Goal: Transaction & Acquisition: Download file/media

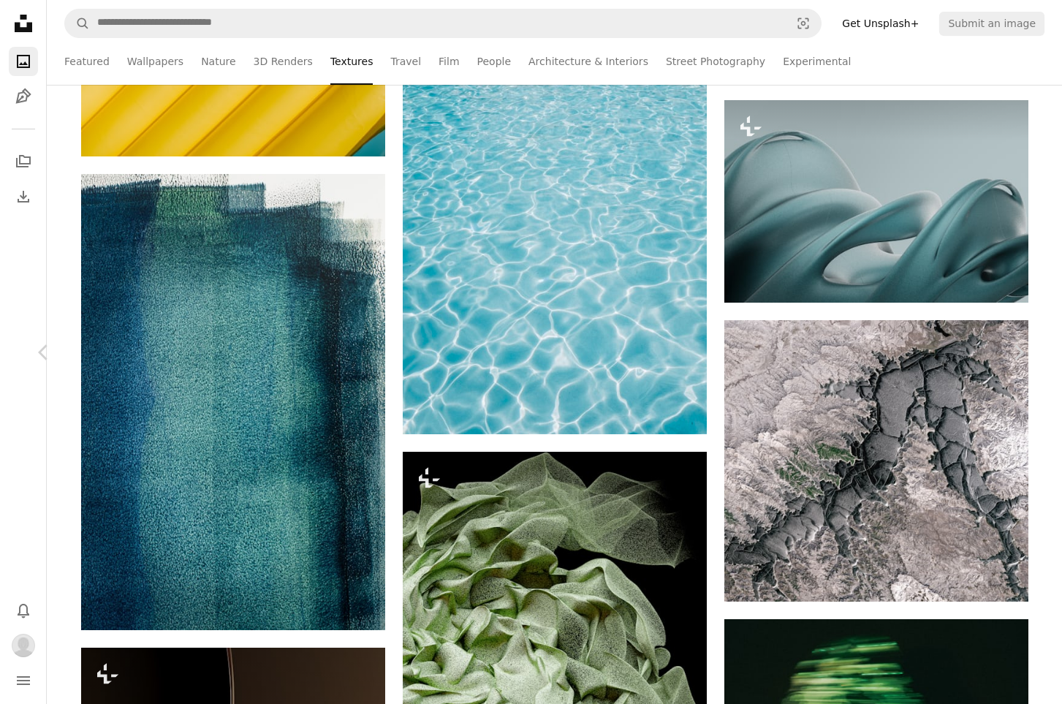
scroll to position [36455, 0]
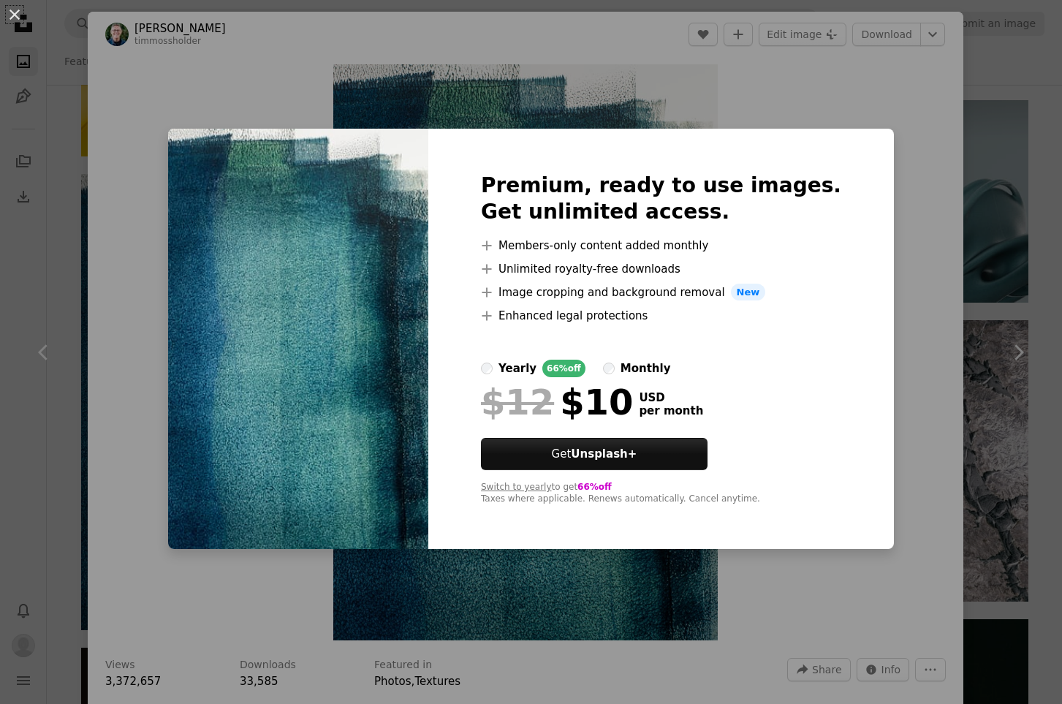
click at [529, 370] on div "yearly" at bounding box center [517, 368] width 38 height 18
click at [536, 369] on div "yearly" at bounding box center [517, 368] width 38 height 18
click at [7, 7] on button "An X shape" at bounding box center [15, 15] width 18 height 18
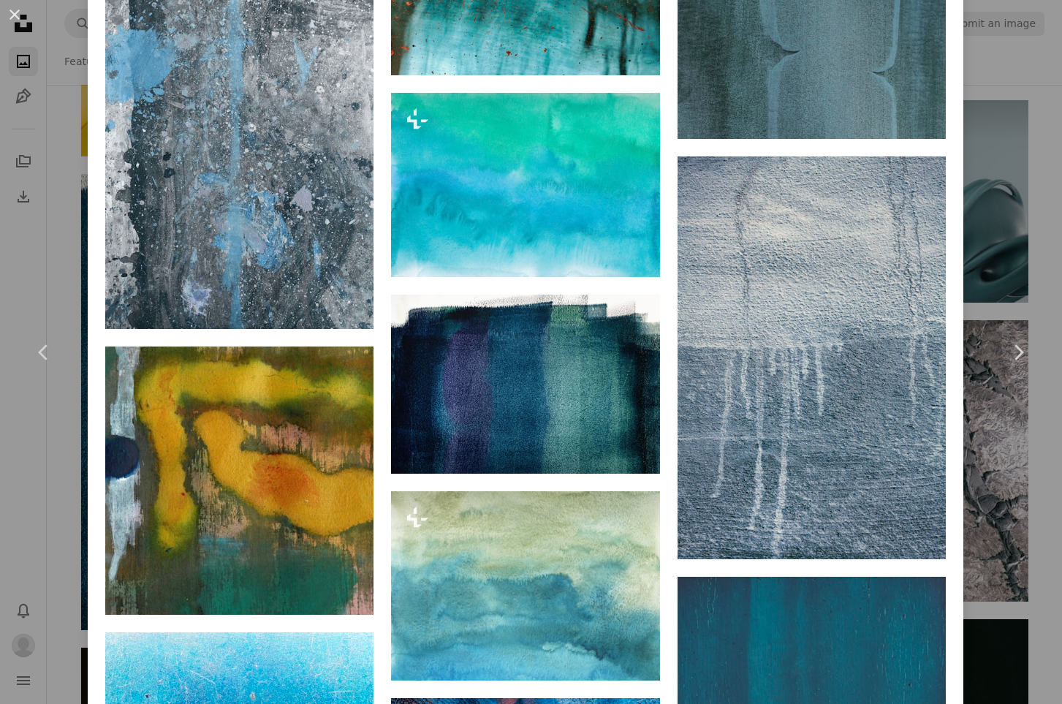
scroll to position [3332, 0]
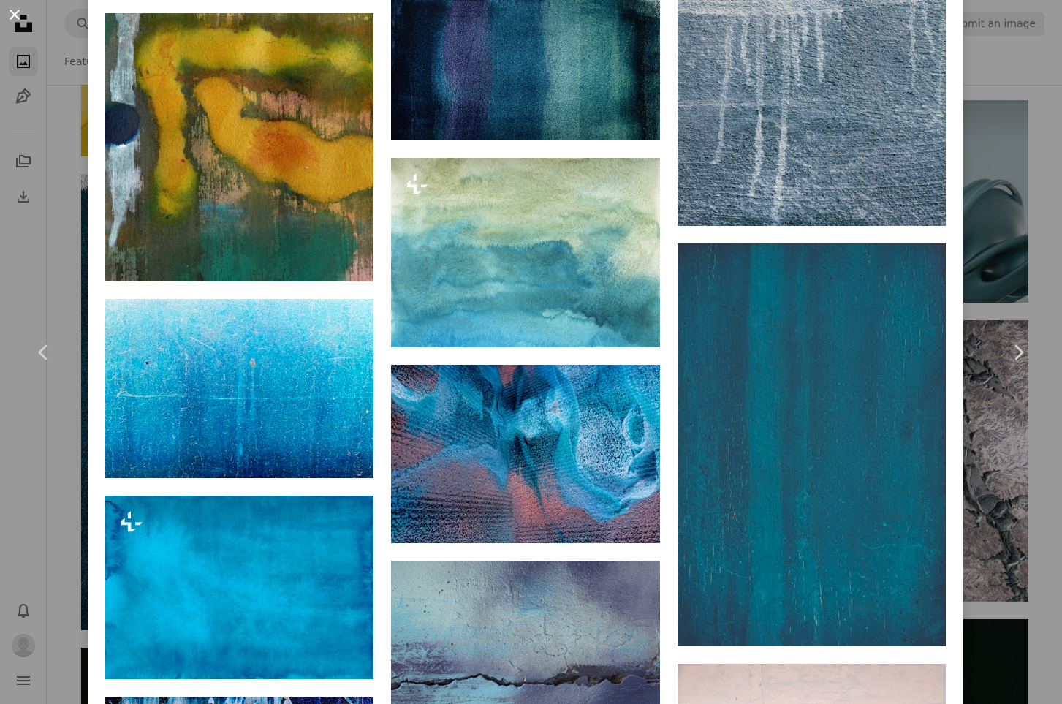
click at [11, 16] on button "An X shape" at bounding box center [15, 15] width 18 height 18
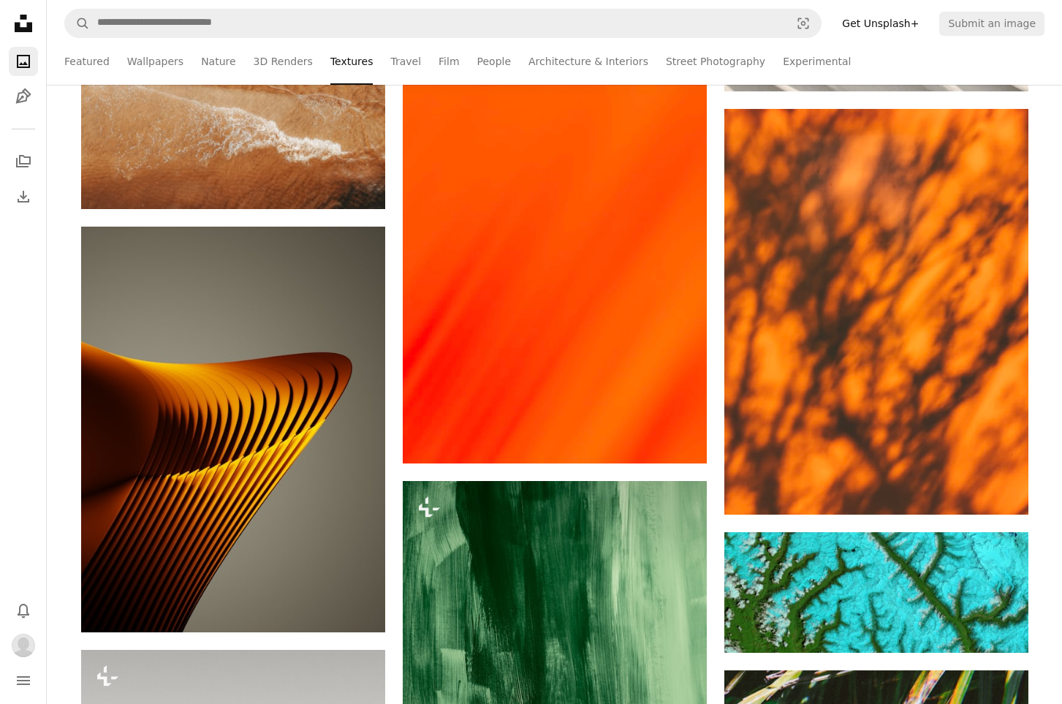
scroll to position [41374, 0]
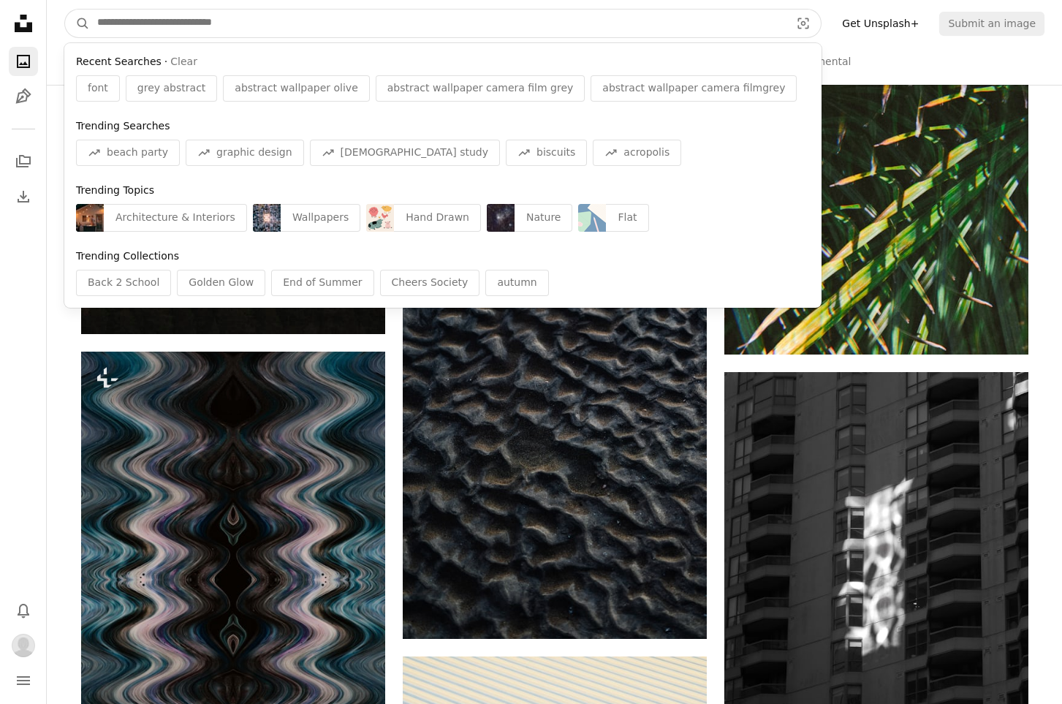
click at [334, 29] on input "Find visuals sitewide" at bounding box center [438, 23] width 696 height 28
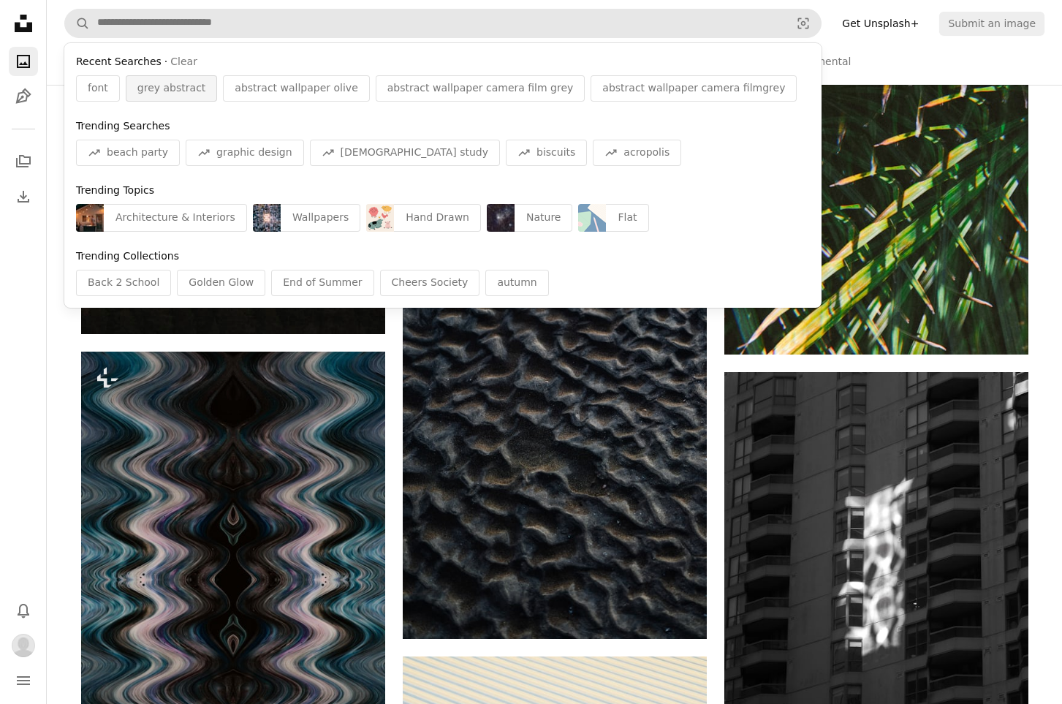
click at [197, 84] on span "grey abstract" at bounding box center [171, 88] width 68 height 15
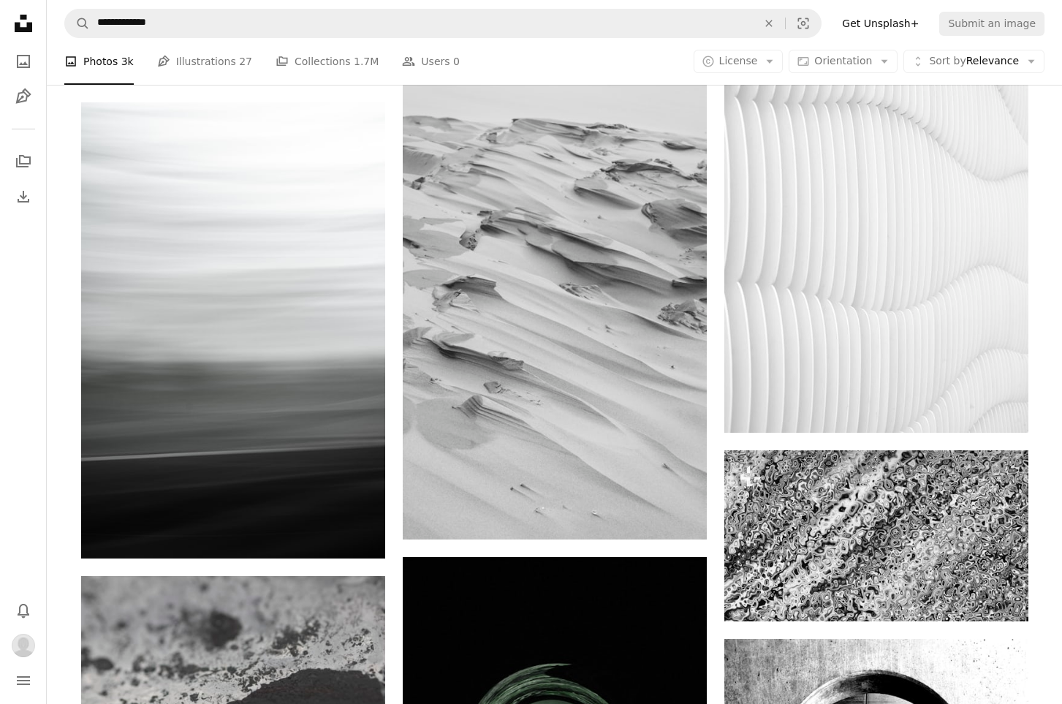
scroll to position [1736, 0]
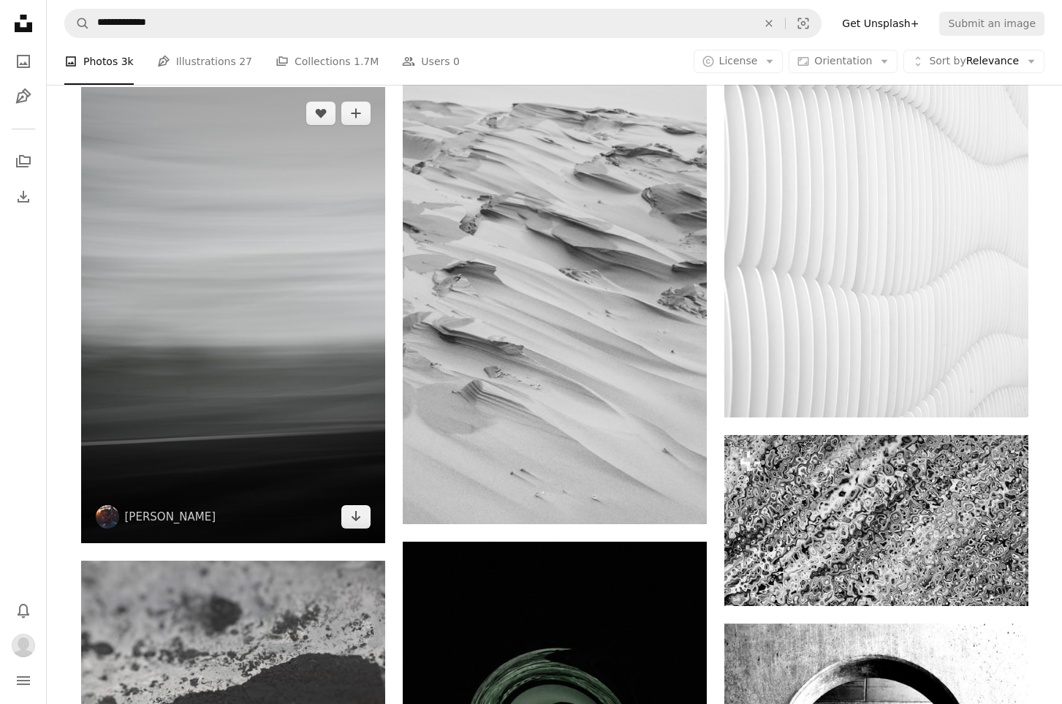
click at [285, 210] on img at bounding box center [233, 315] width 304 height 456
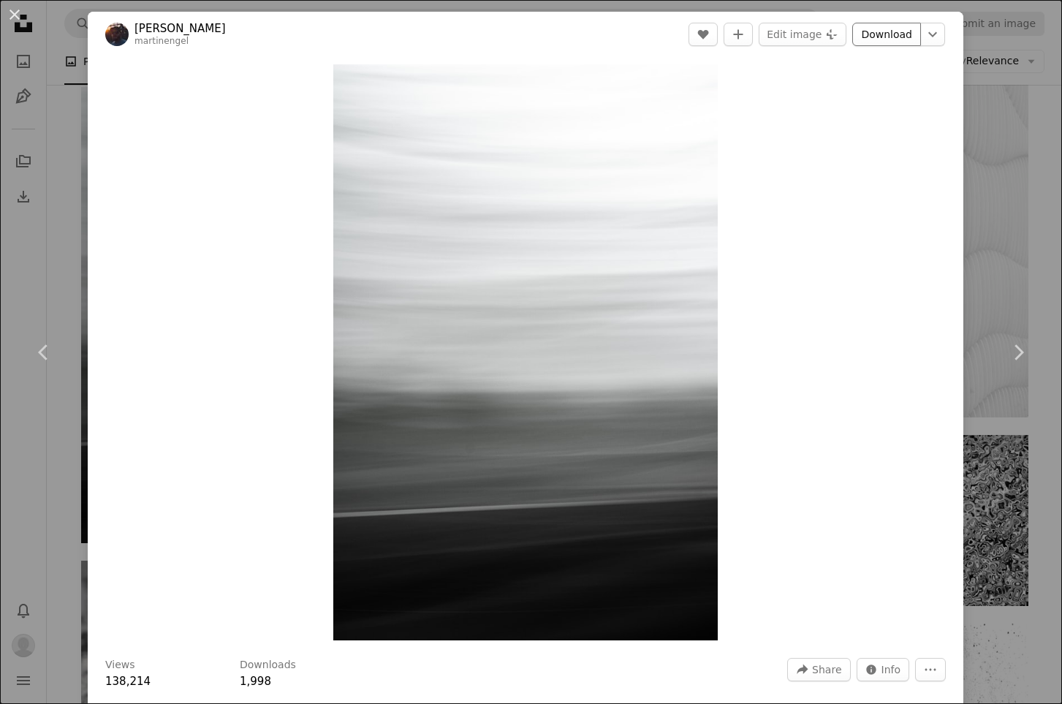
click at [887, 36] on link "Download" at bounding box center [886, 34] width 69 height 23
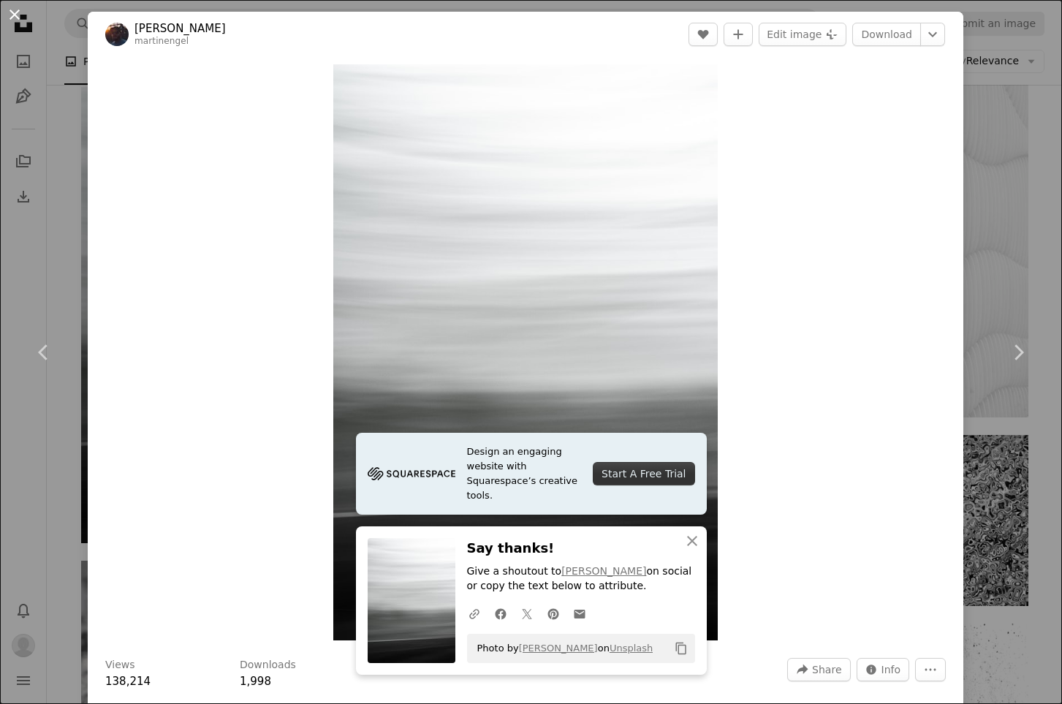
click at [6, 10] on button "An X shape" at bounding box center [15, 15] width 18 height 18
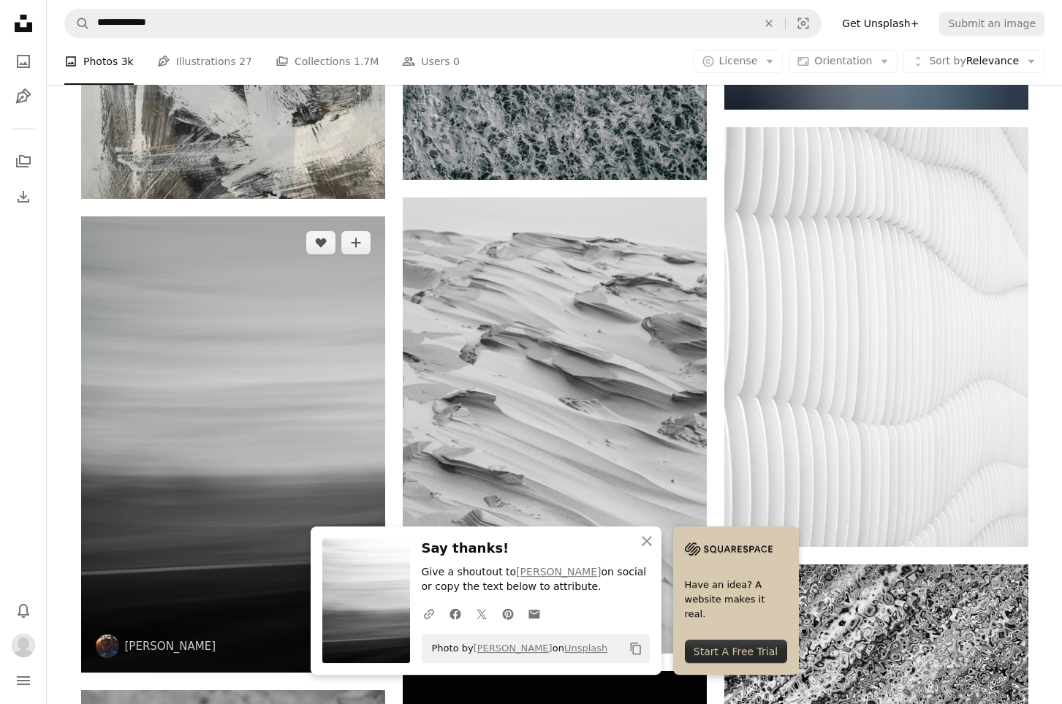
scroll to position [1350, 0]
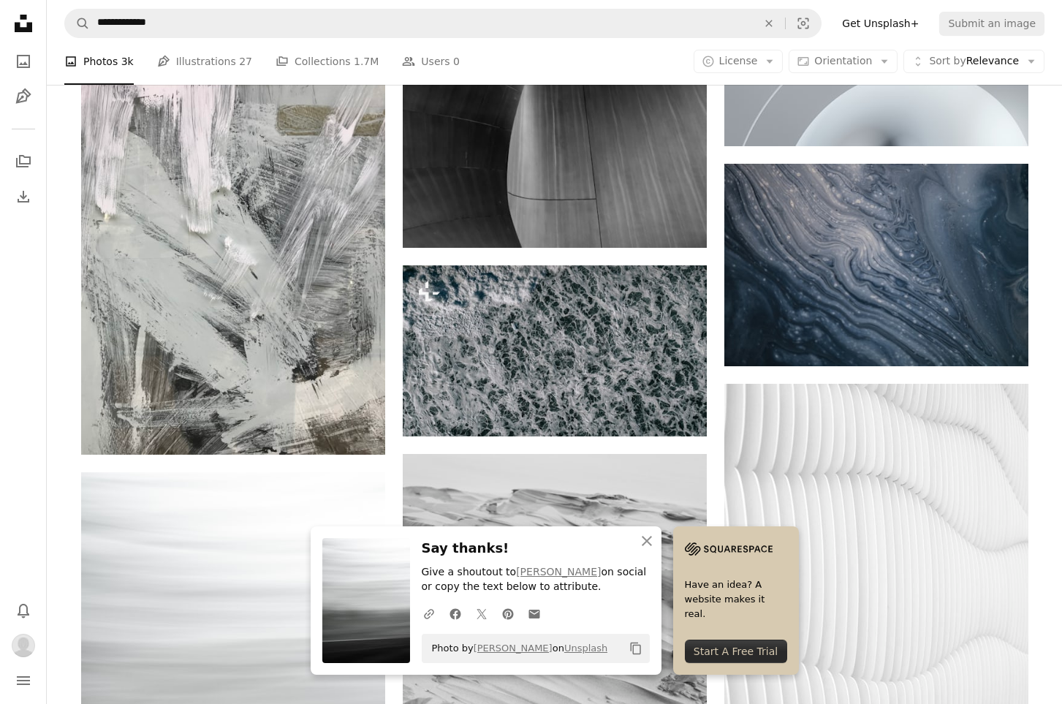
click at [15, 18] on icon "Unsplash logo Unsplash Home" at bounding box center [23, 23] width 29 height 29
